Goal: Task Accomplishment & Management: Use online tool/utility

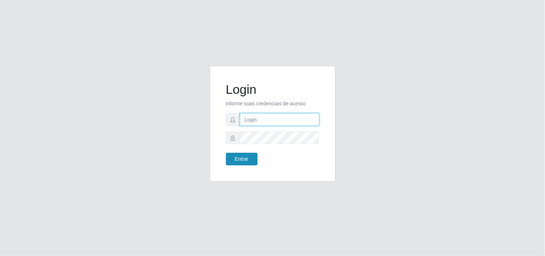
type input "analucia@cestao"
click at [232, 161] on button "Entrar" at bounding box center [242, 159] width 32 height 13
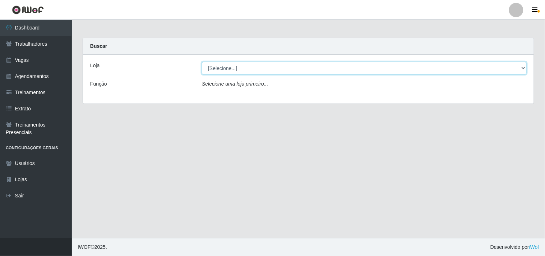
click at [243, 65] on select "[Selecione...] O Cestão - Geisel" at bounding box center [364, 68] width 325 height 13
select select "224"
click at [202, 62] on select "[Selecione...] O Cestão - Geisel" at bounding box center [364, 68] width 325 height 13
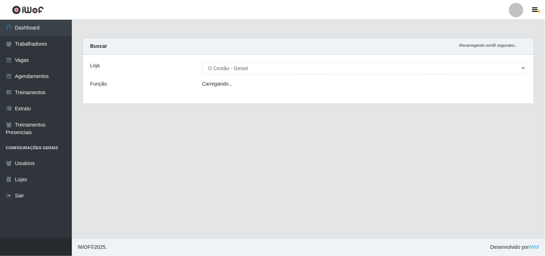
click at [247, 84] on div "Carregando..." at bounding box center [363, 85] width 335 height 10
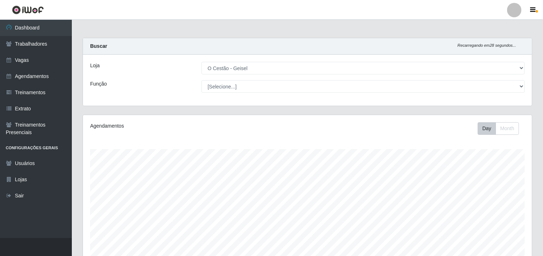
scroll to position [149, 449]
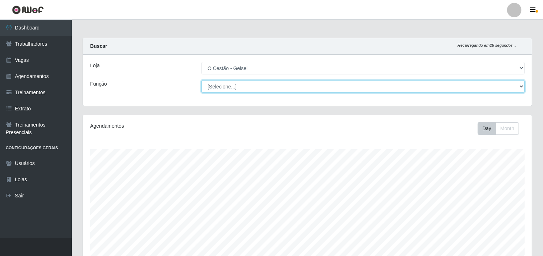
click at [247, 84] on select "[Selecione...] ASG ASG + ASG ++ Auxiliar de Estoque Auxiliar de Estoque + Auxil…" at bounding box center [363, 86] width 323 height 13
select select "22"
click at [202, 80] on select "[Selecione...] ASG ASG + ASG ++ Auxiliar de Estoque Auxiliar de Estoque + Auxil…" at bounding box center [363, 86] width 323 height 13
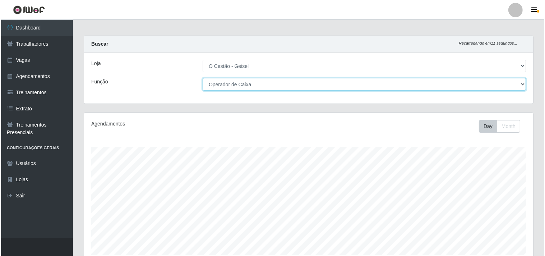
scroll to position [189, 0]
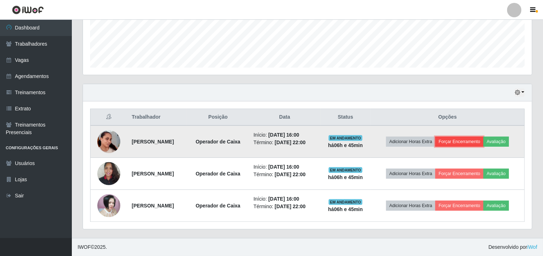
click at [467, 139] on button "Forçar Encerramento" at bounding box center [459, 141] width 48 height 10
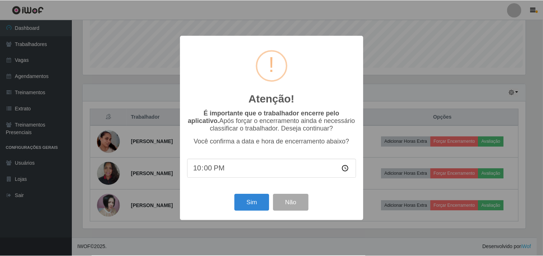
scroll to position [149, 444]
click at [246, 199] on button "Sim" at bounding box center [252, 202] width 35 height 17
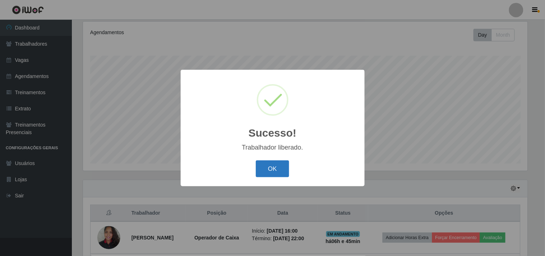
click at [259, 163] on button "OK" at bounding box center [272, 168] width 33 height 17
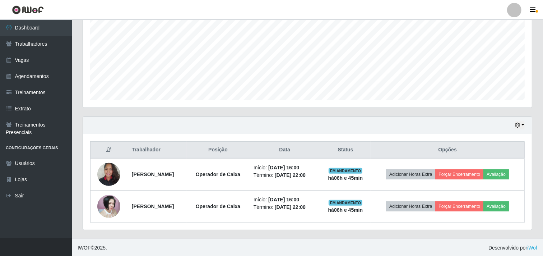
scroll to position [157, 0]
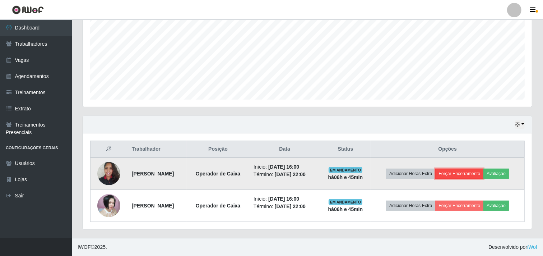
click at [467, 172] on button "Forçar Encerramento" at bounding box center [459, 173] width 48 height 10
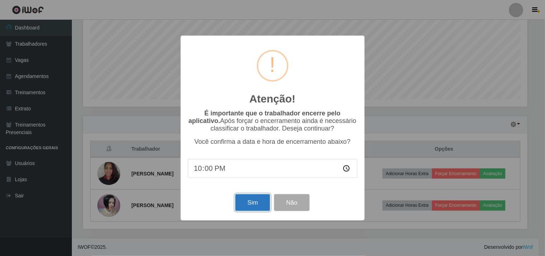
click at [249, 205] on button "Sim" at bounding box center [252, 202] width 35 height 17
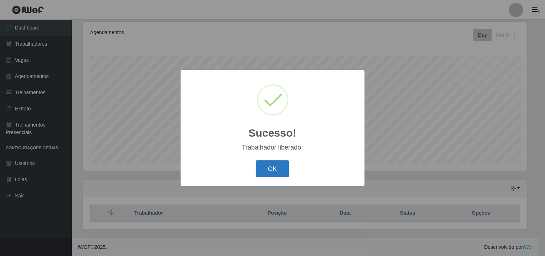
click at [269, 172] on button "OK" at bounding box center [272, 168] width 33 height 17
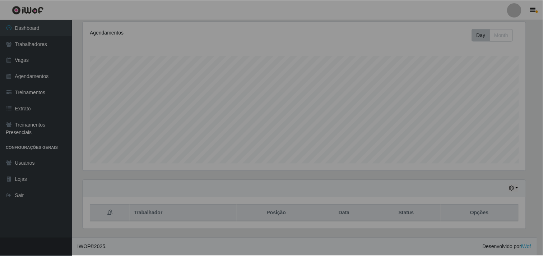
scroll to position [149, 449]
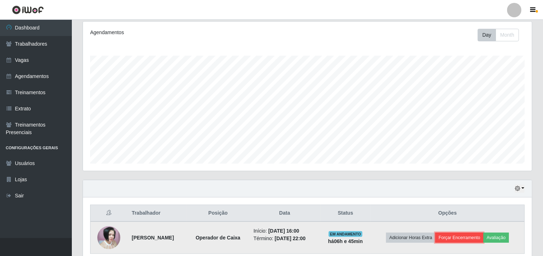
click at [466, 241] on button "Forçar Encerramento" at bounding box center [459, 237] width 48 height 10
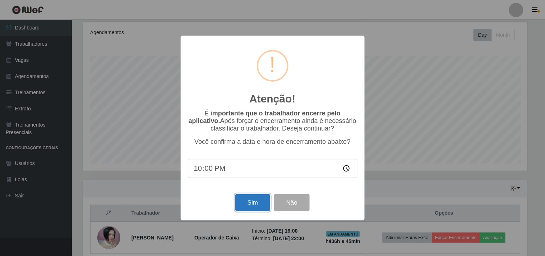
click at [261, 204] on button "Sim" at bounding box center [252, 202] width 35 height 17
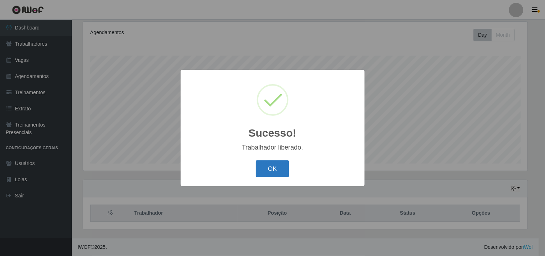
click at [273, 172] on button "OK" at bounding box center [272, 168] width 33 height 17
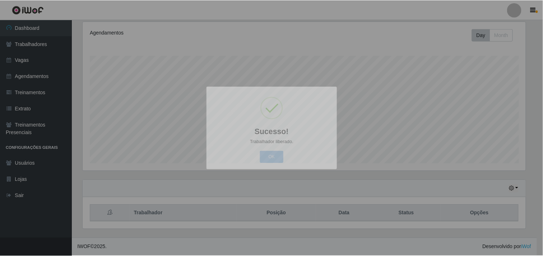
scroll to position [0, 0]
